Goal: Task Accomplishment & Management: Complete application form

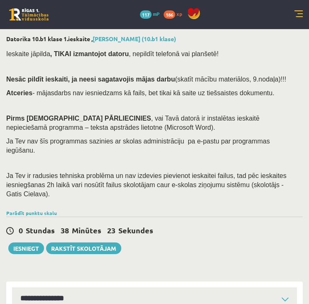
select select "**********"
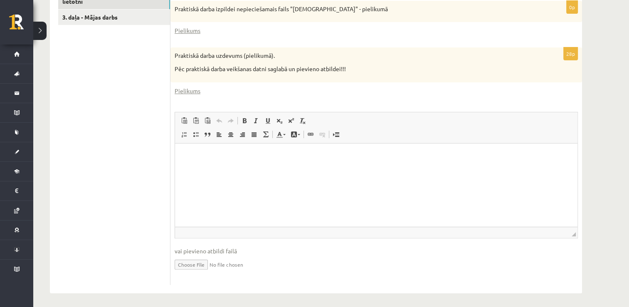
scroll to position [305, 0]
click at [190, 264] on input "file" at bounding box center [375, 263] width 403 height 17
type input "**********"
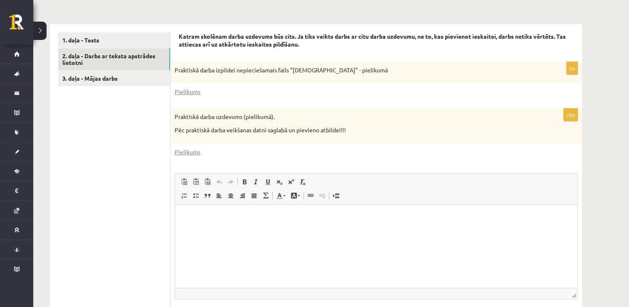
scroll to position [239, 0]
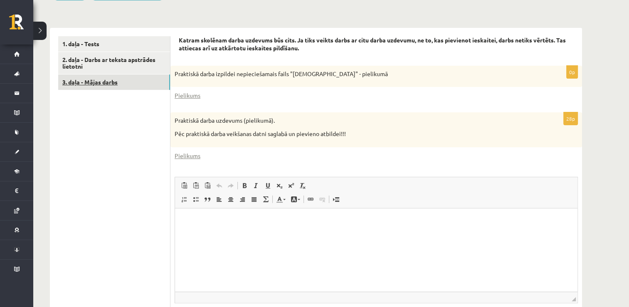
click at [98, 81] on link "3. daļa - Mājas darbs" at bounding box center [114, 81] width 112 height 15
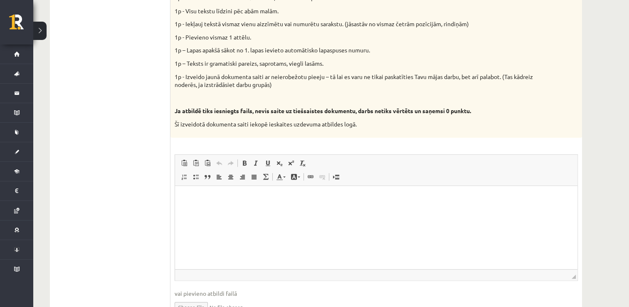
scroll to position [412, 0]
click at [262, 211] on html at bounding box center [376, 197] width 402 height 25
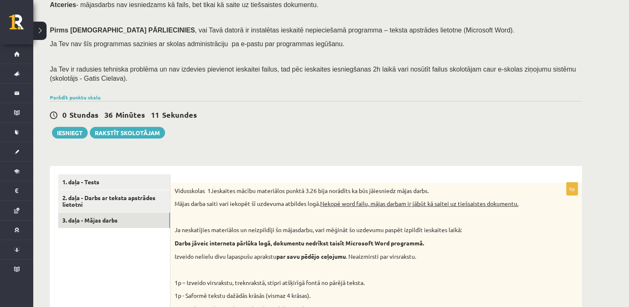
scroll to position [101, 0]
click at [67, 131] on button "Iesniegt" at bounding box center [70, 133] width 36 height 12
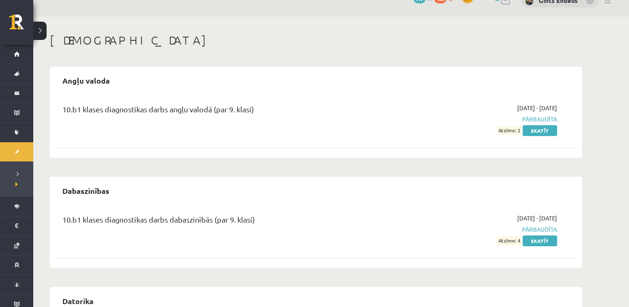
scroll to position [15, 0]
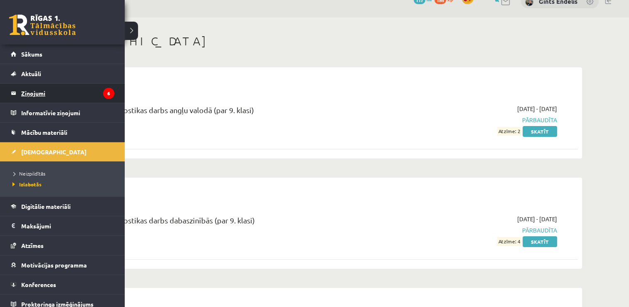
click at [39, 95] on legend "Ziņojumi 6" at bounding box center [67, 93] width 93 height 19
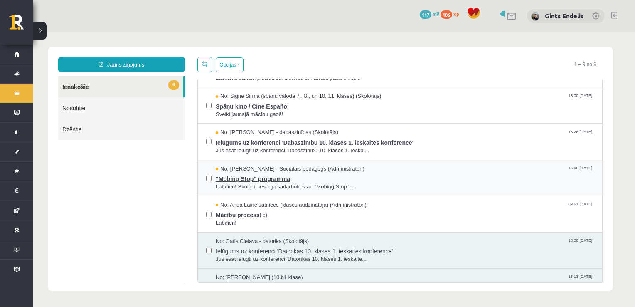
scroll to position [63, 0]
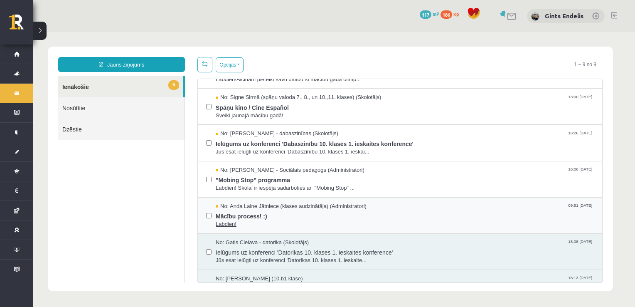
click at [244, 216] on span "Mācību process! :)" at bounding box center [405, 215] width 378 height 10
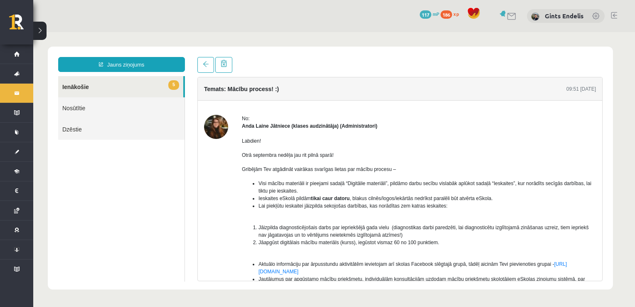
scroll to position [0, 0]
click at [94, 89] on link "5 Ienākošie" at bounding box center [120, 86] width 125 height 21
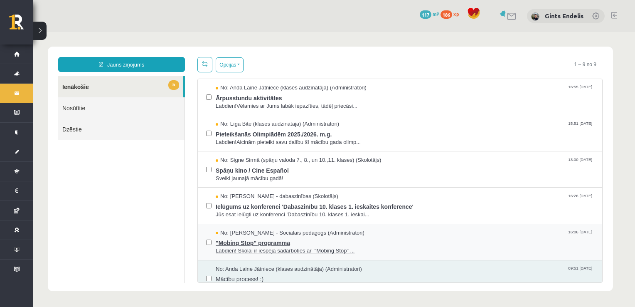
click at [238, 241] on span ""Mobing Stop" programma" at bounding box center [405, 241] width 378 height 10
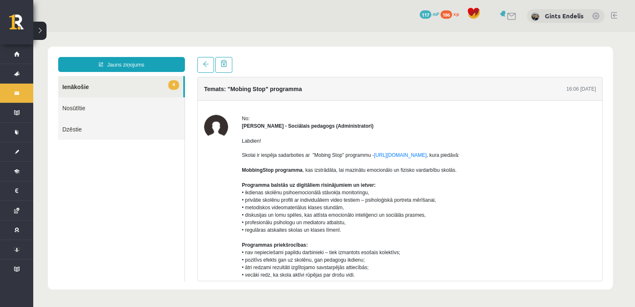
click at [160, 88] on link "4 Ienākošie" at bounding box center [120, 86] width 125 height 21
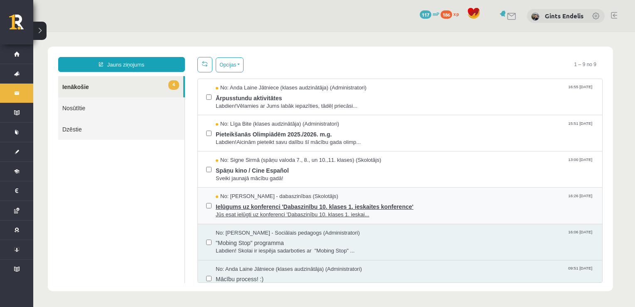
click at [223, 209] on span "Ielūgums uz konferenci 'Dabaszinību 10. klases 1. ieskaites konference'" at bounding box center [405, 205] width 378 height 10
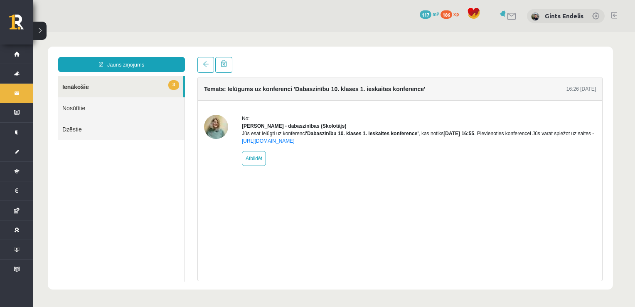
click at [160, 85] on link "3 Ienākošie" at bounding box center [120, 86] width 125 height 21
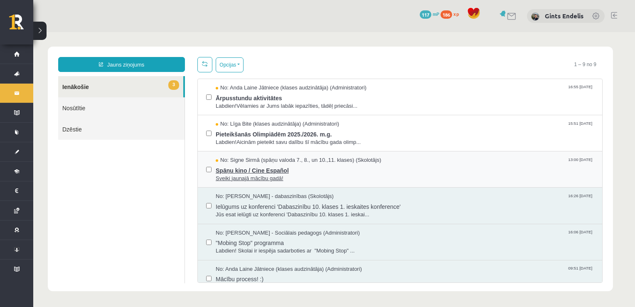
click at [221, 175] on span "Sveiki jaunajā mācību gadā!" at bounding box center [405, 178] width 378 height 8
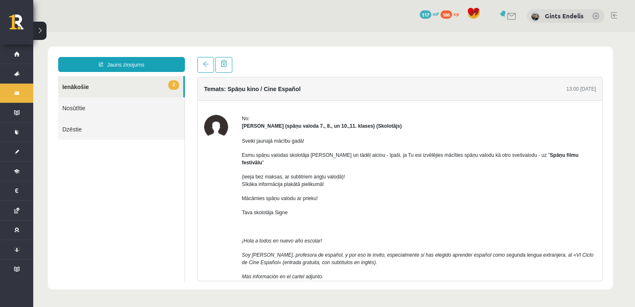
click at [140, 81] on link "2 Ienākošie" at bounding box center [120, 86] width 125 height 21
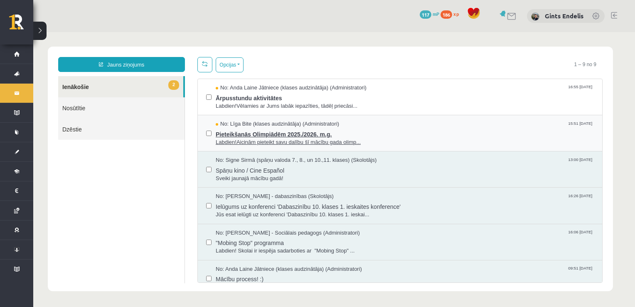
click at [231, 133] on span "Pieteikšanās Olimpiādēm 2025./2026. m.g." at bounding box center [405, 133] width 378 height 10
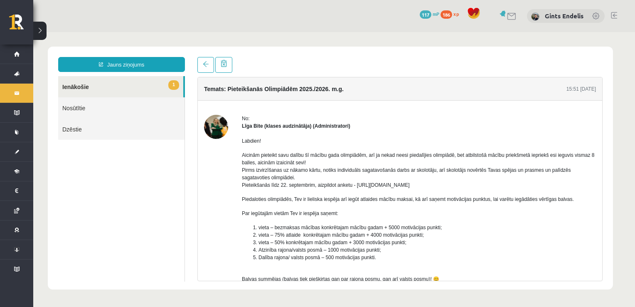
click at [139, 81] on link "1 Ienākošie" at bounding box center [120, 86] width 125 height 21
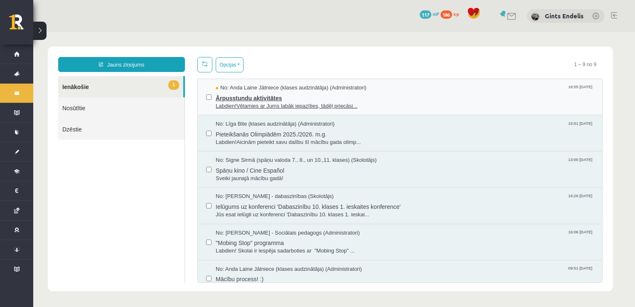
click at [229, 100] on span "Ārpusstundu aktivitātes" at bounding box center [405, 97] width 378 height 10
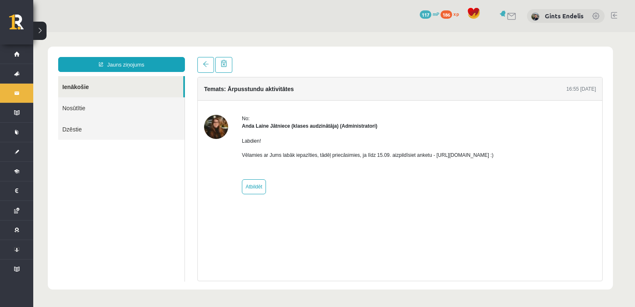
drag, startPoint x: 520, startPoint y: 154, endPoint x: 430, endPoint y: 155, distance: 89.7
click at [430, 155] on p "Vēlamies ar Jums labāk iepazīties, tādēļ priecāsimies, ja līdz 15.09. aizpildīs…" at bounding box center [368, 154] width 252 height 7
copy p "https://forms.gle/mVxkUEapGFxHM7hU7"
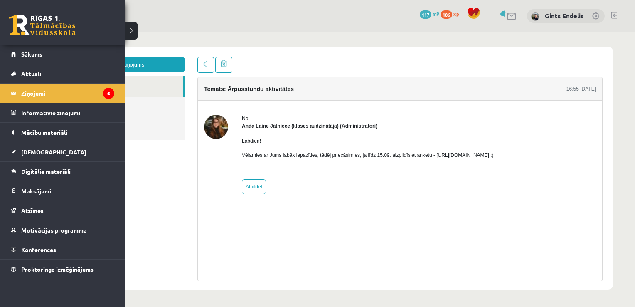
click at [18, 20] on link at bounding box center [42, 25] width 66 height 21
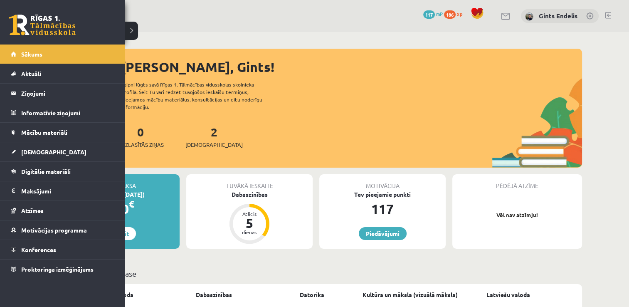
click at [21, 24] on link at bounding box center [42, 25] width 66 height 21
